Goal: Task Accomplishment & Management: Complete application form

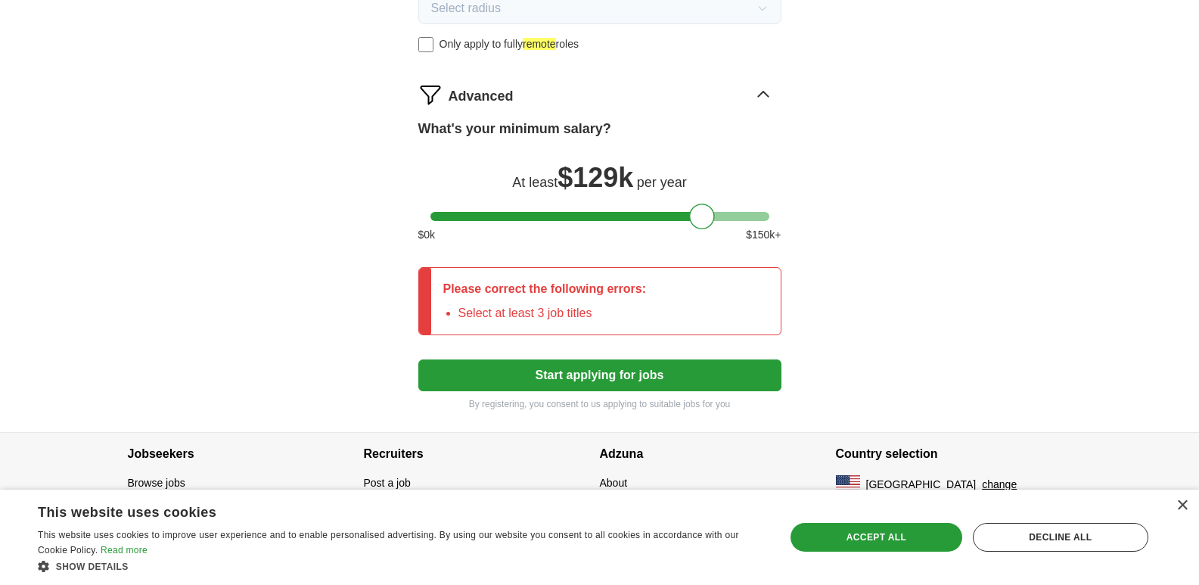
scroll to position [830, 0]
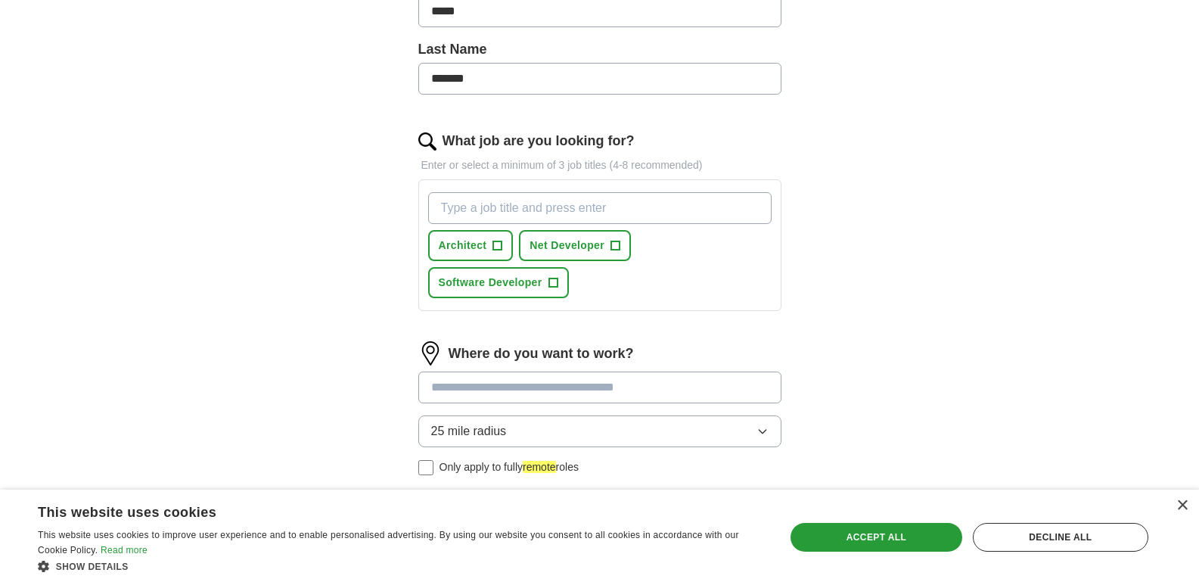
scroll to position [378, 0]
click at [522, 289] on span "Software Developer" at bounding box center [491, 282] width 104 height 16
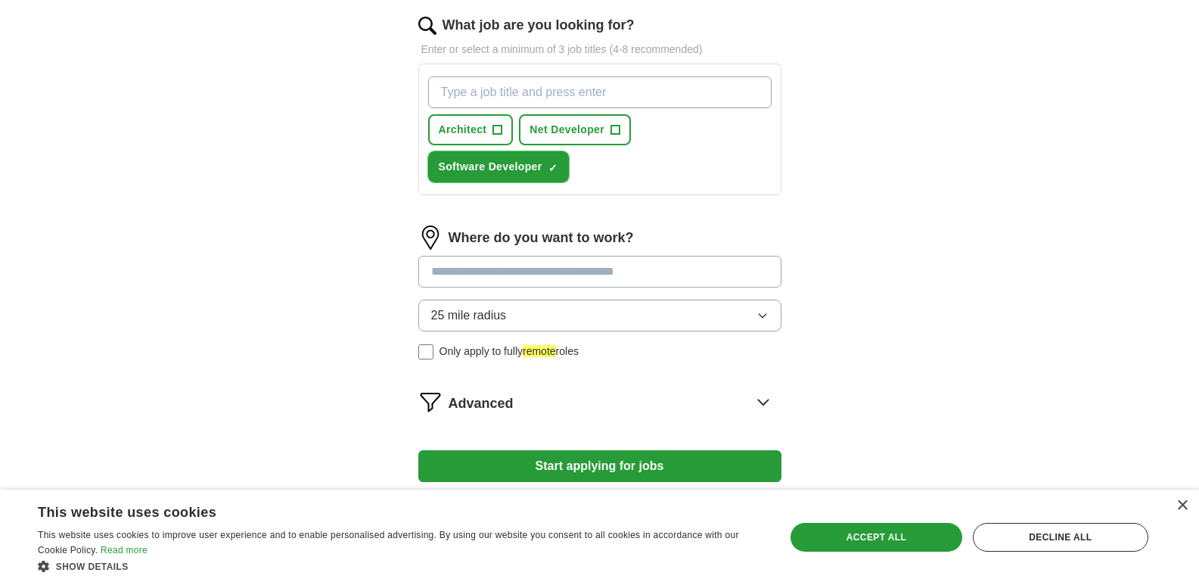
scroll to position [529, 0]
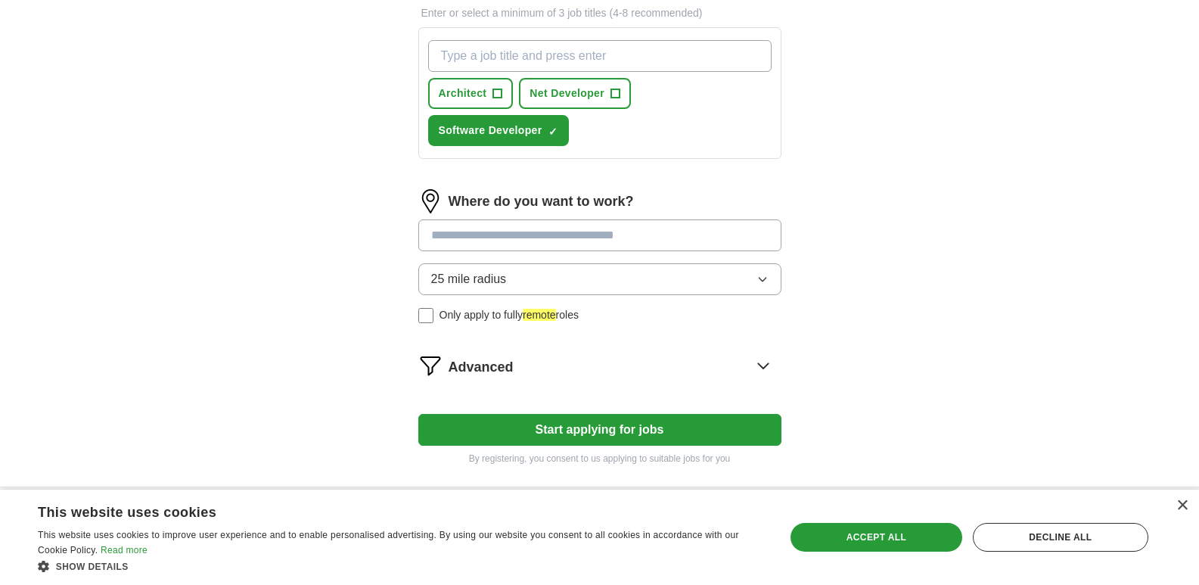
click at [563, 241] on input at bounding box center [599, 235] width 363 height 32
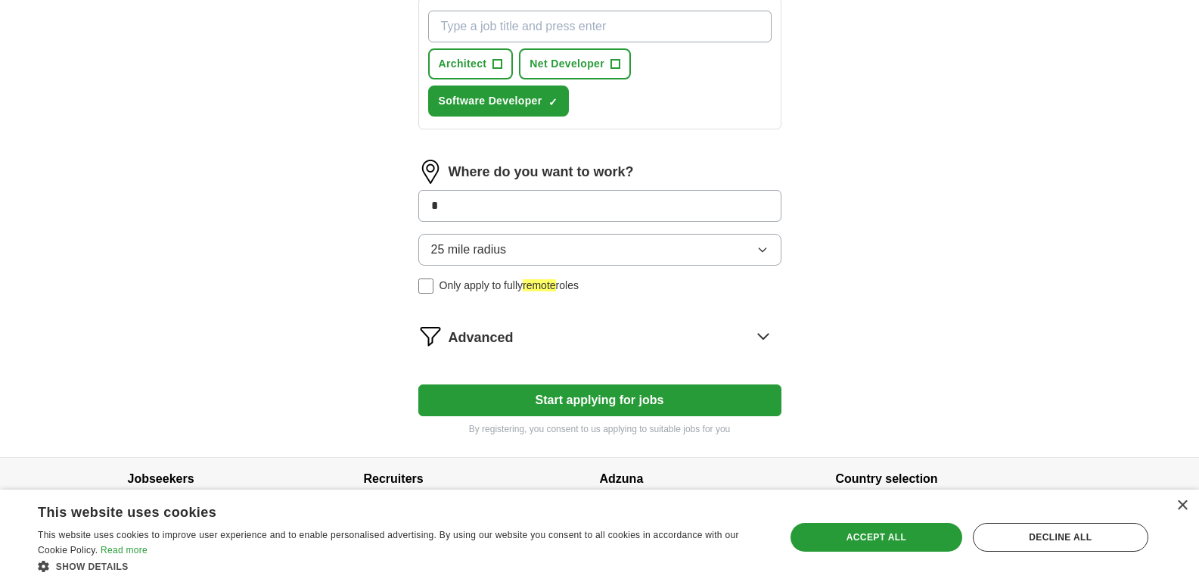
scroll to position [584, 0]
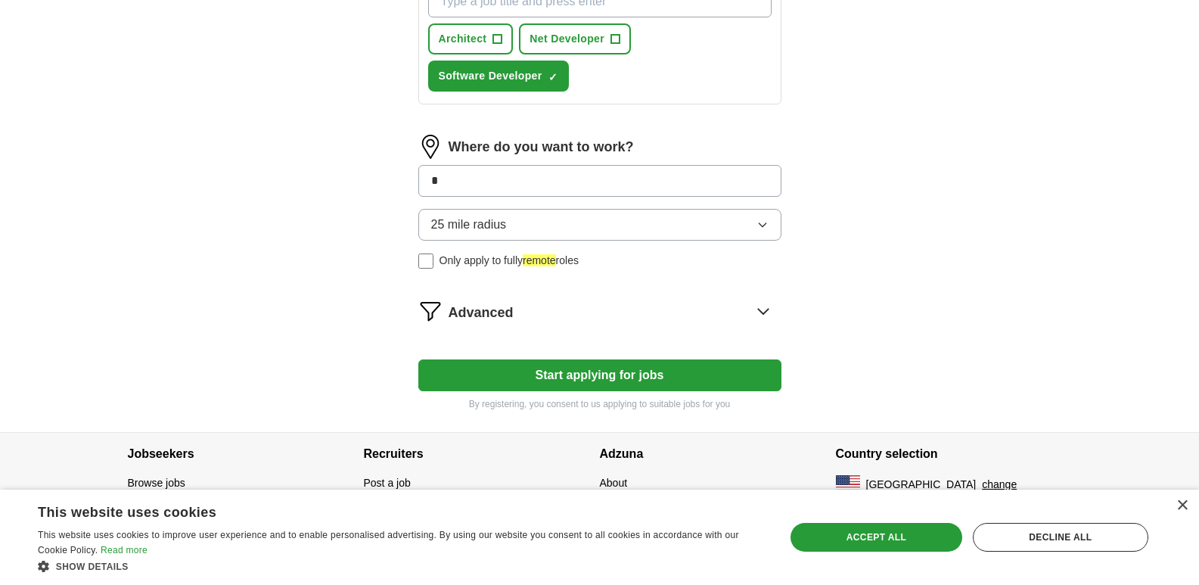
type input "*"
click at [532, 385] on form "Select a resume [PERSON_NAME]-Resume.pdf [DATE] 16:05 Upload a different resume…" at bounding box center [599, 17] width 363 height 788
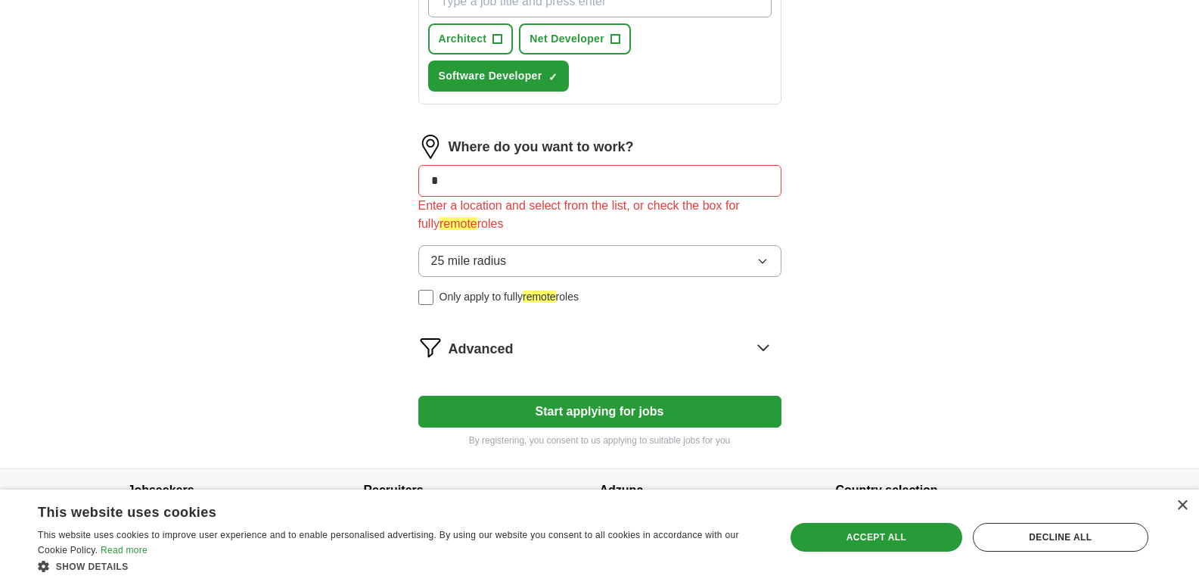
click at [456, 182] on input "*" at bounding box center [599, 181] width 363 height 32
